Goal: Task Accomplishment & Management: Manage account settings

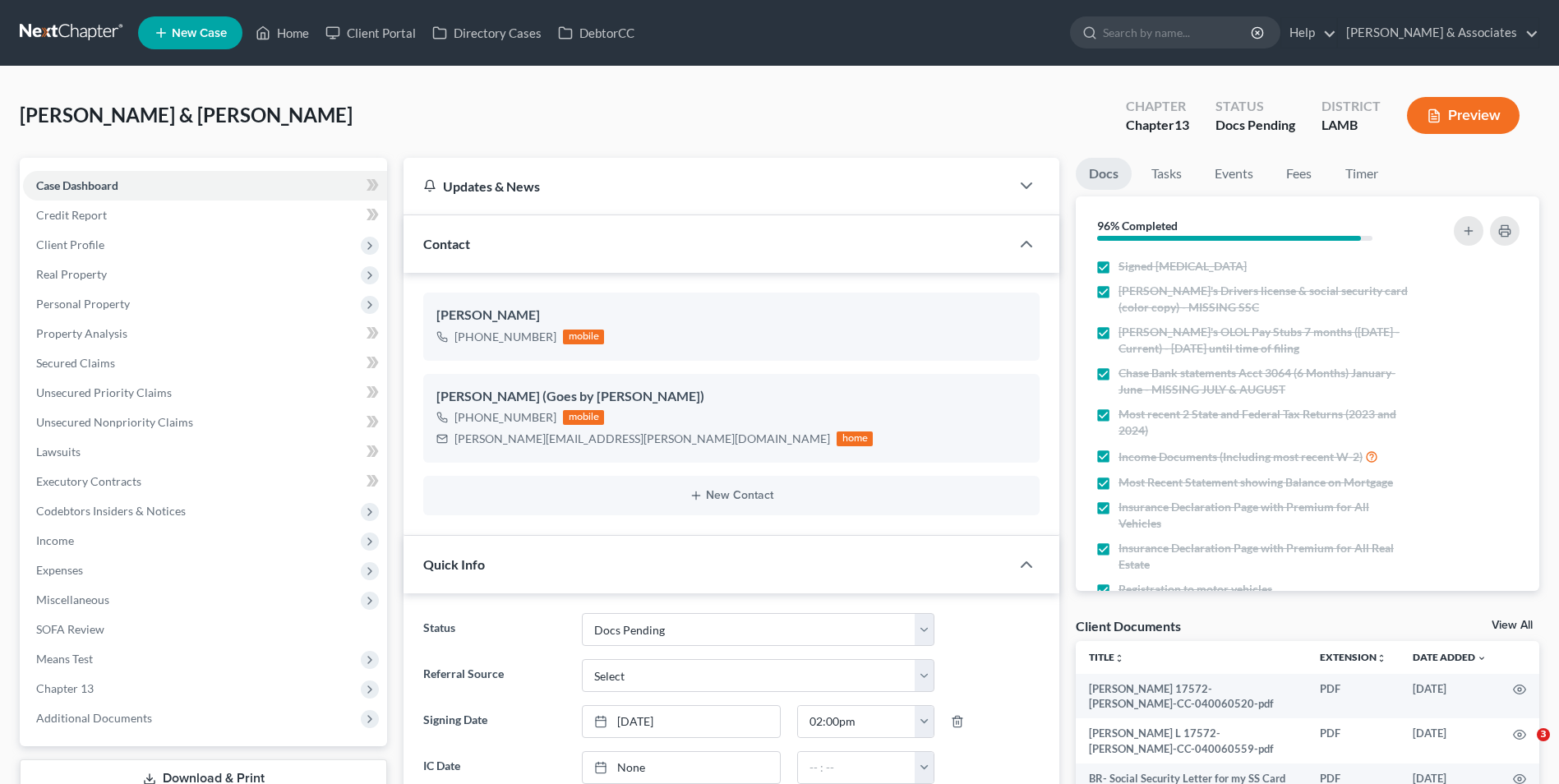
select select "6"
click at [118, 244] on span "Client Profile" at bounding box center [204, 244] width 364 height 30
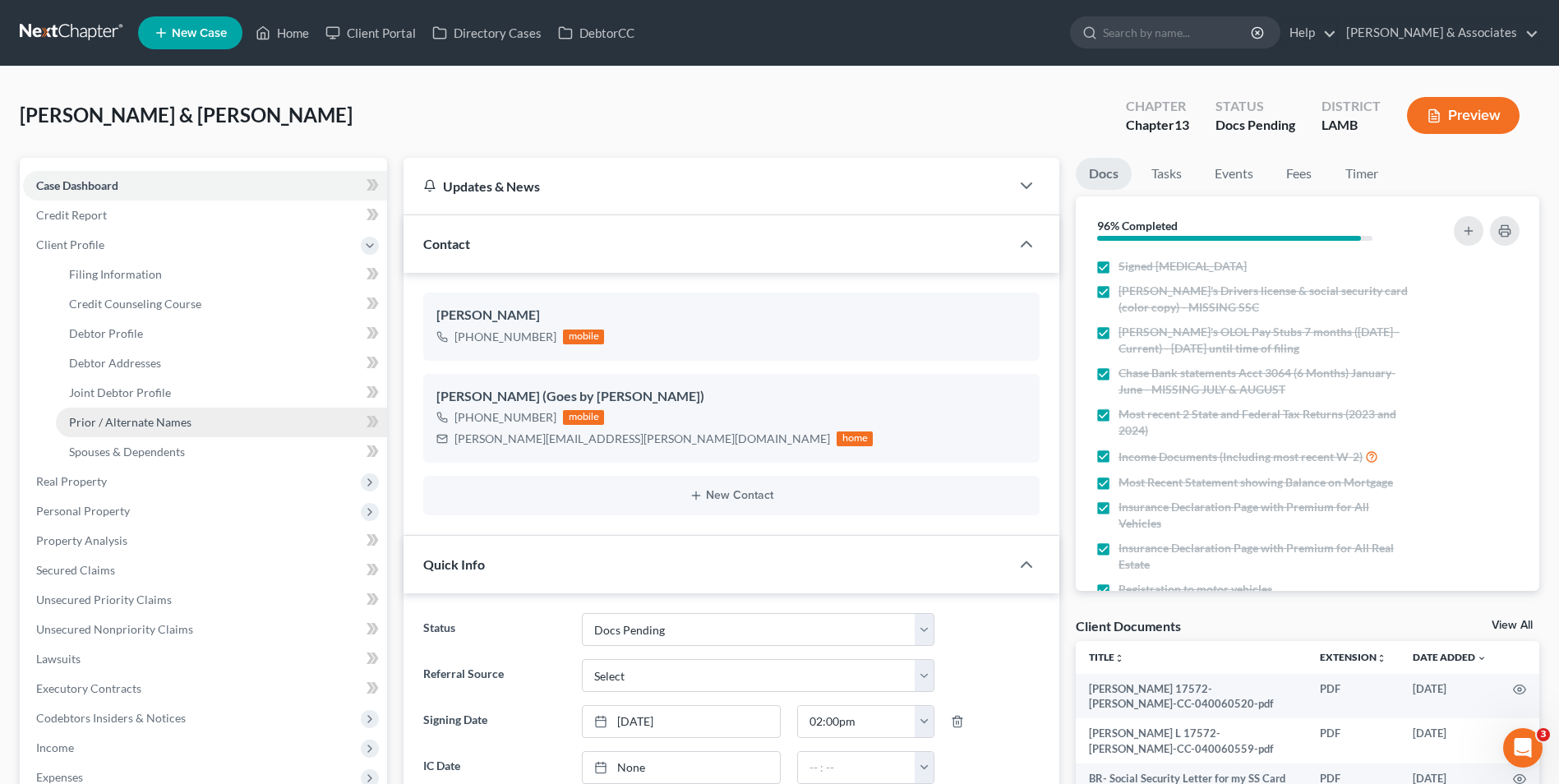
click at [142, 421] on span "Prior / Alternate Names" at bounding box center [130, 422] width 122 height 14
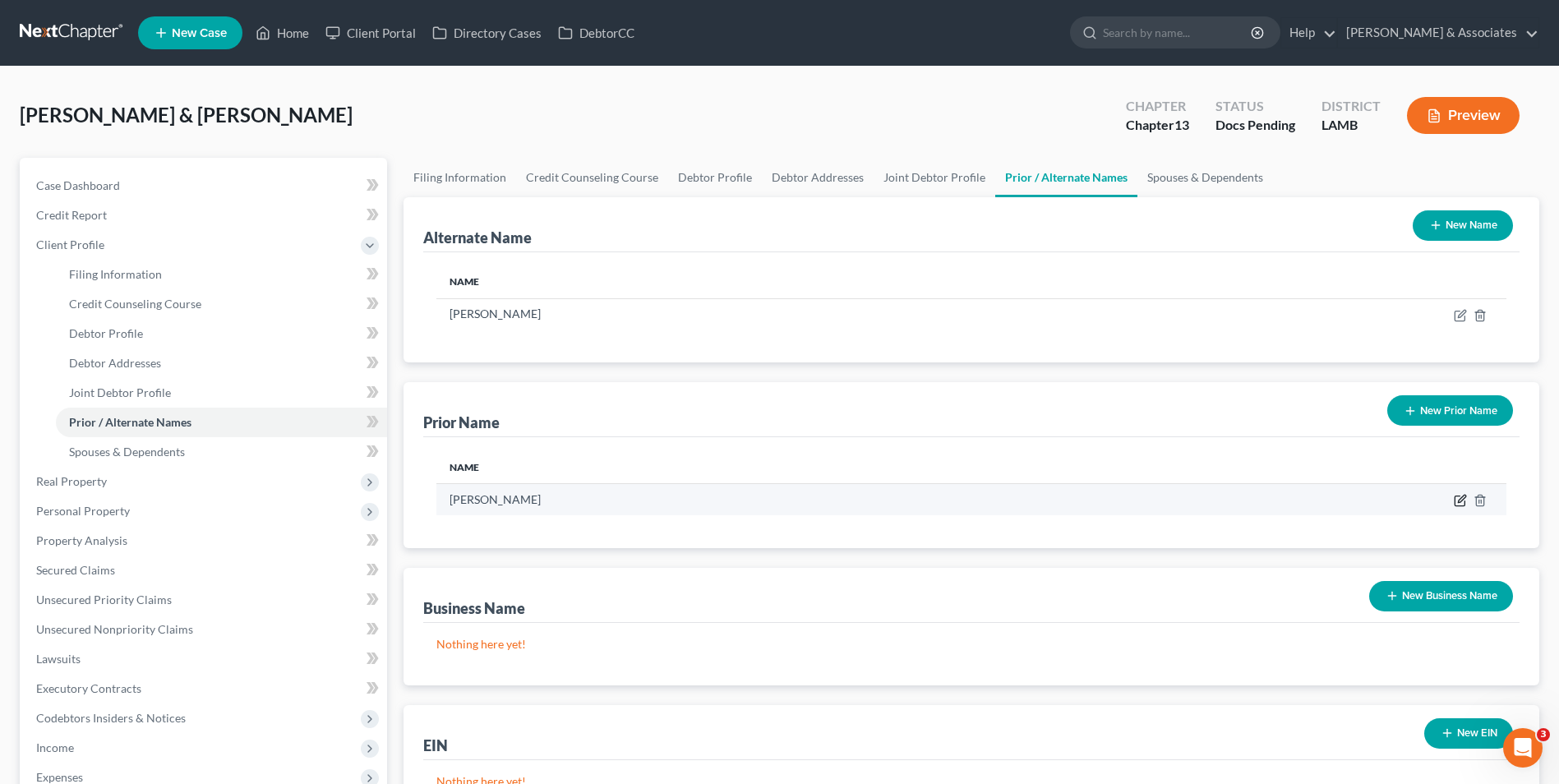
click at [1457, 504] on icon "button" at bounding box center [1461, 500] width 13 height 13
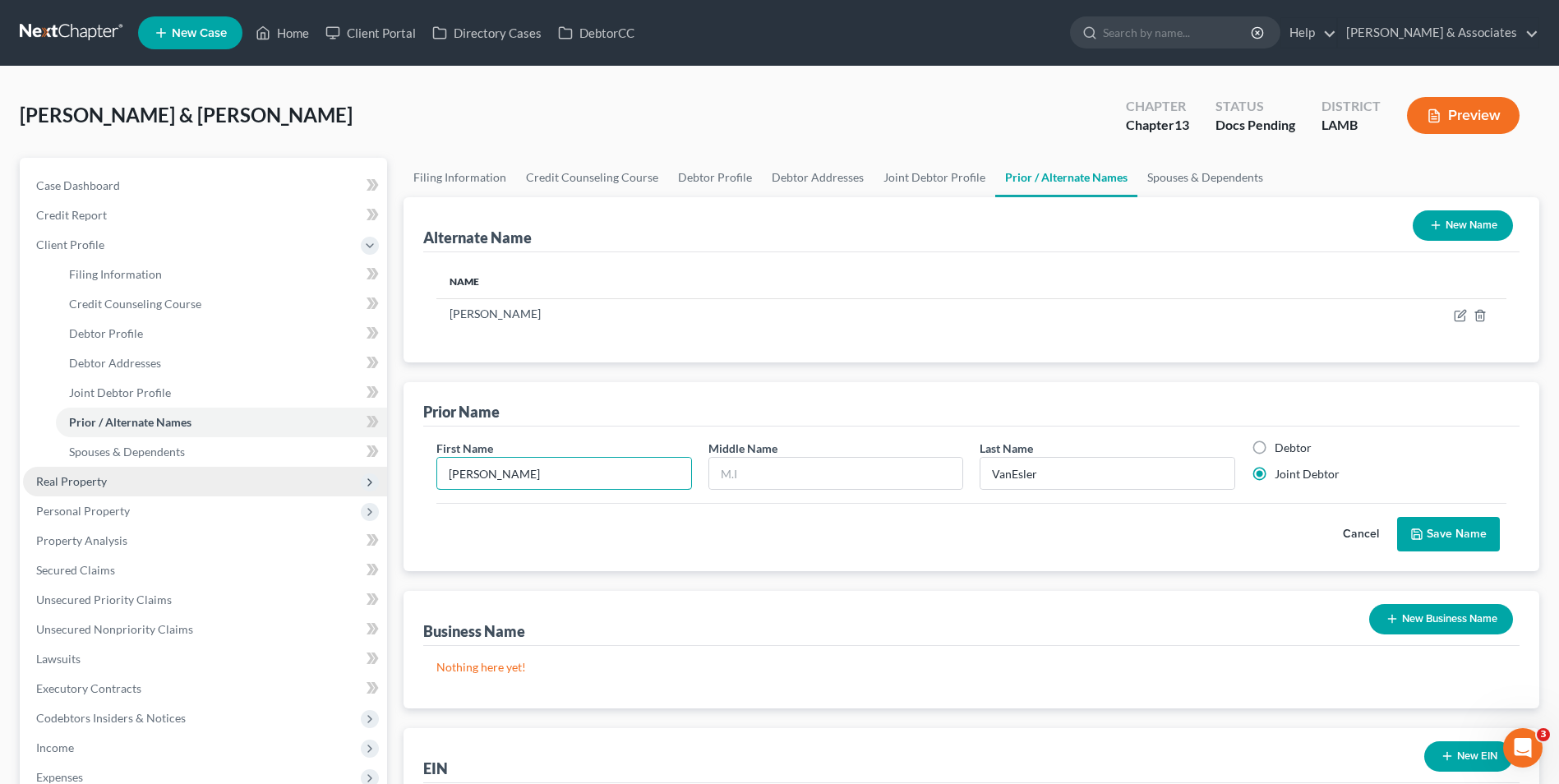
drag, startPoint x: 583, startPoint y: 472, endPoint x: 370, endPoint y: 468, distance: 213.0
click at [370, 468] on div "Petition Navigation Case Dashboard Payments Invoices Payments Payments Credit R…" at bounding box center [780, 603] width 1536 height 890
type input "[PERSON_NAME]"
click at [1445, 542] on button "Save Name" at bounding box center [1449, 534] width 103 height 34
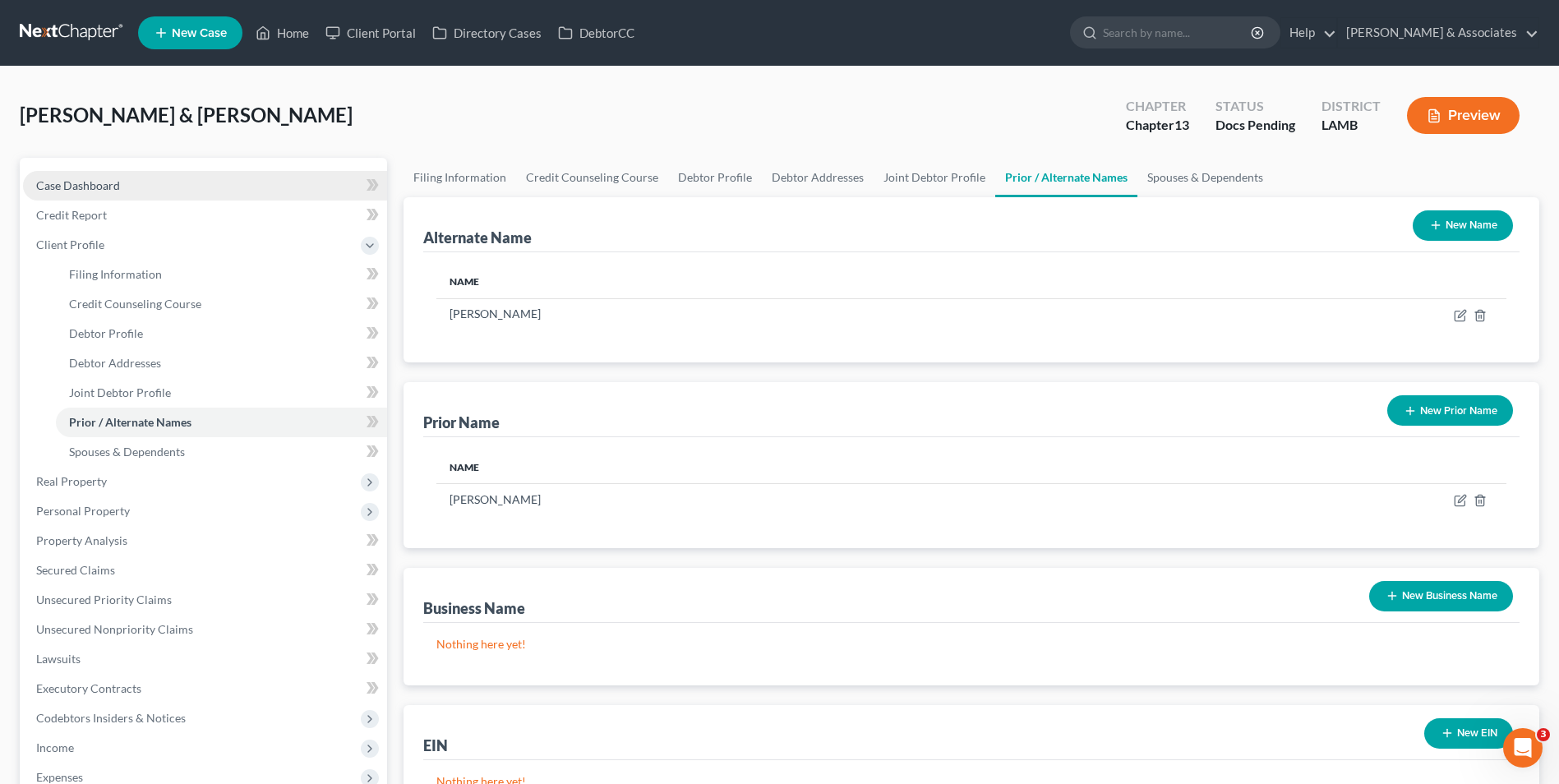
click at [278, 171] on link "Case Dashboard" at bounding box center [204, 185] width 364 height 30
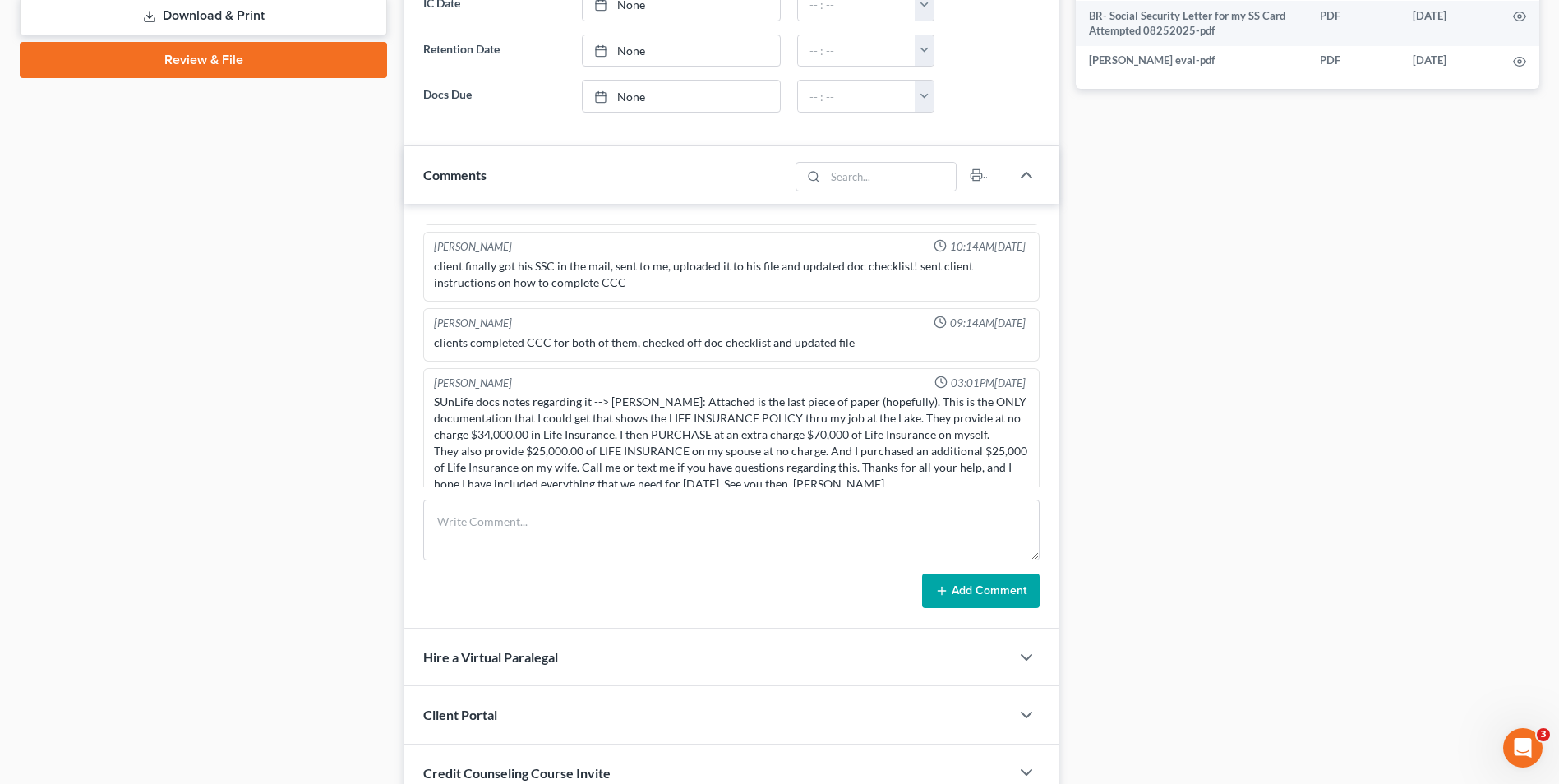
scroll to position [901, 0]
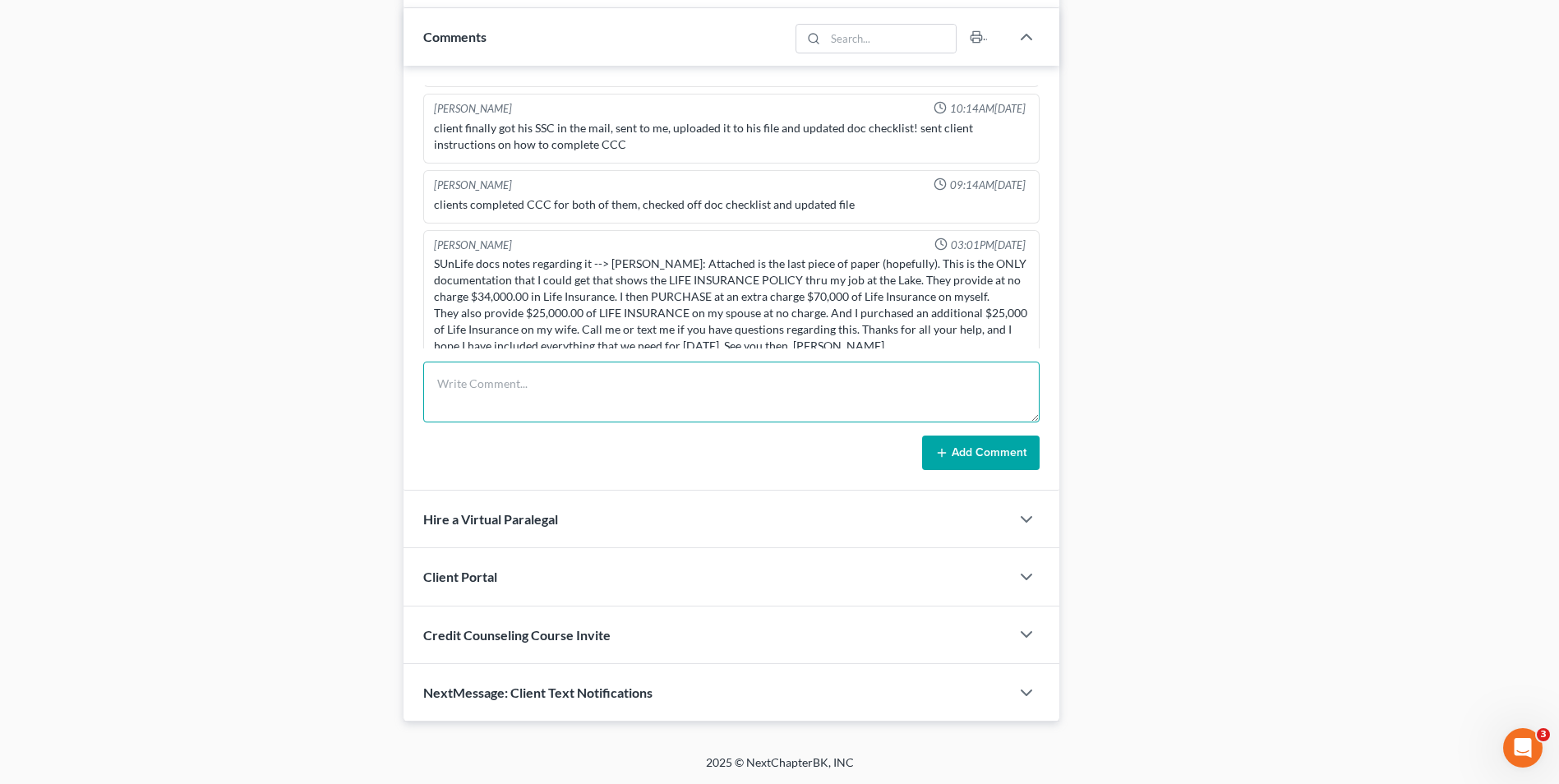
click at [563, 379] on textarea at bounding box center [731, 392] width 616 height 61
type textarea "Signing done. Corrections made. Husband will call with payroll information. Rea…"
click at [942, 450] on line at bounding box center [942, 454] width 0 height 8
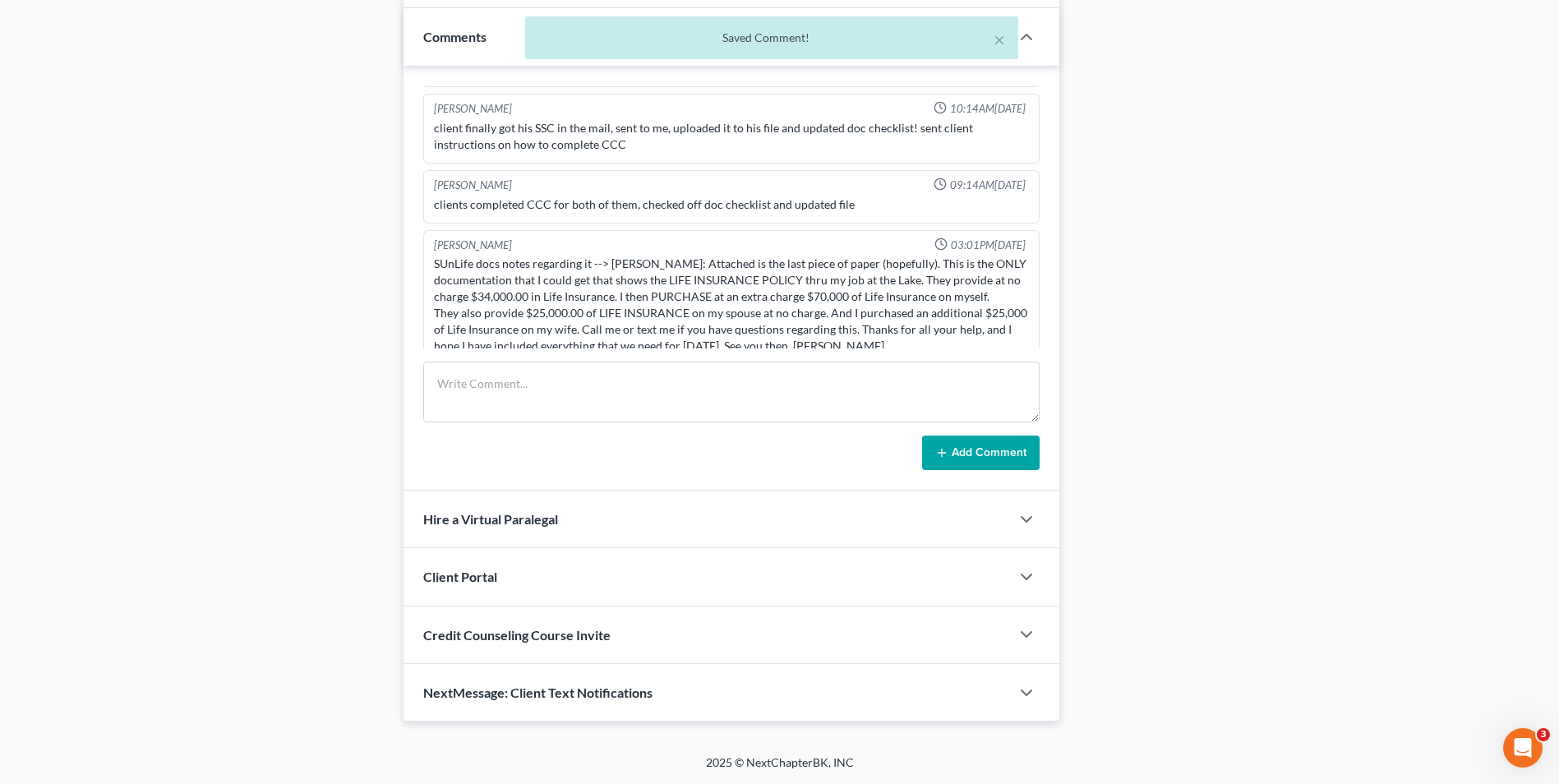
scroll to position [1845, 0]
